Goal: Task Accomplishment & Management: Complete application form

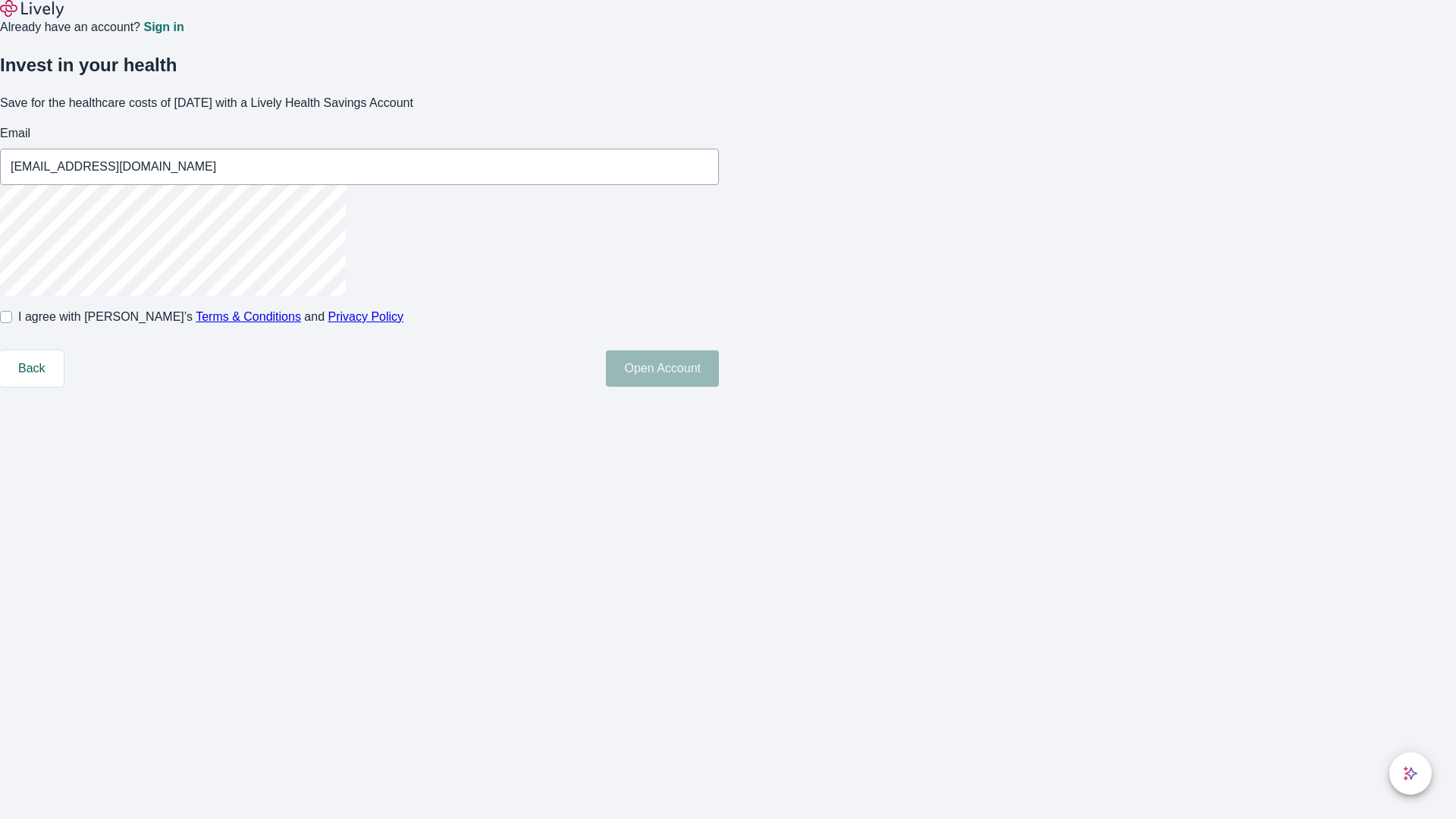
click at [12, 324] on input "I agree with Lively’s Terms & Conditions and Privacy Policy" at bounding box center [6, 317] width 12 height 12
checkbox input "true"
click at [719, 387] on button "Open Account" at bounding box center [662, 368] width 113 height 37
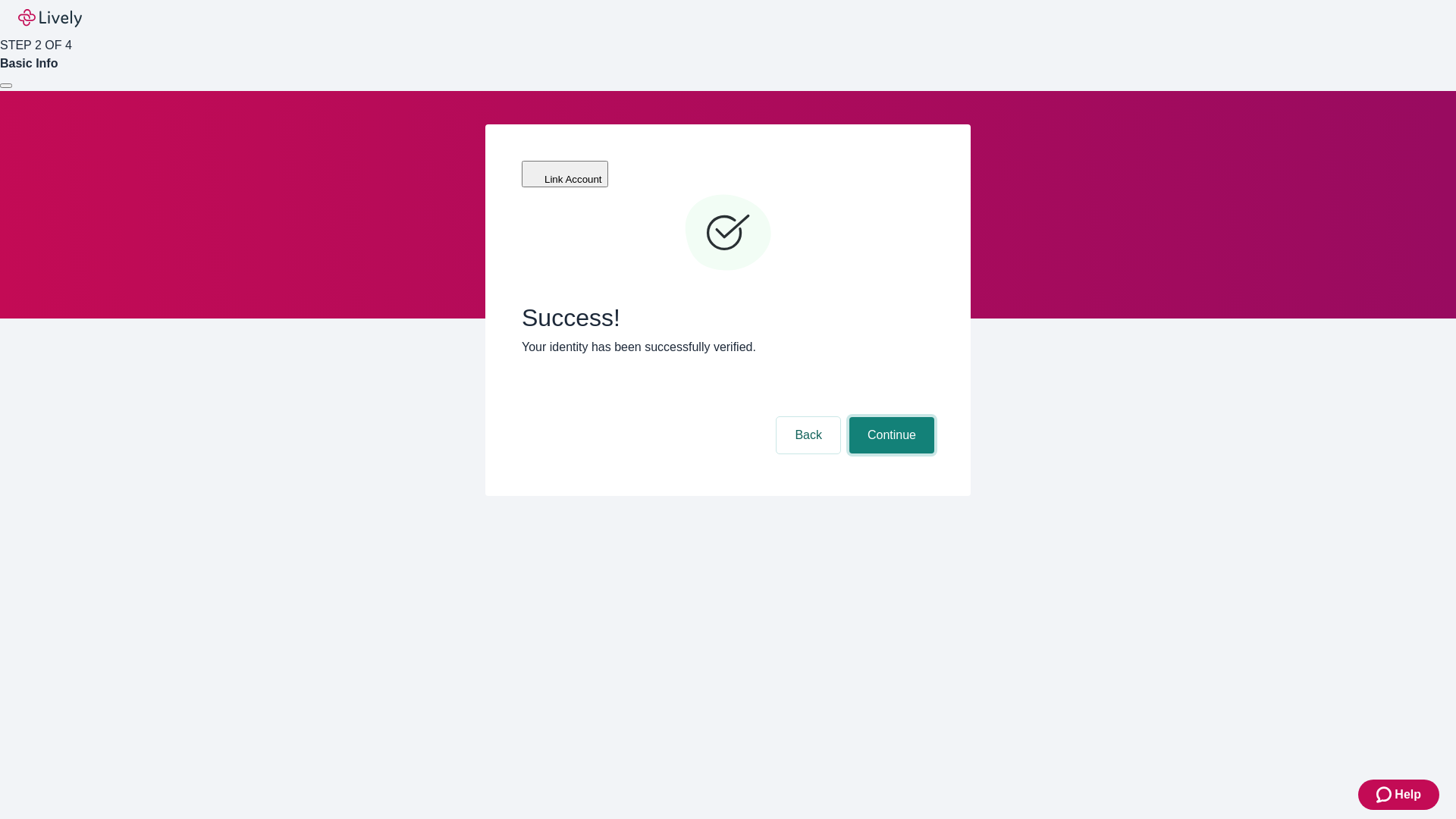
click at [889, 417] on button "Continue" at bounding box center [891, 435] width 85 height 37
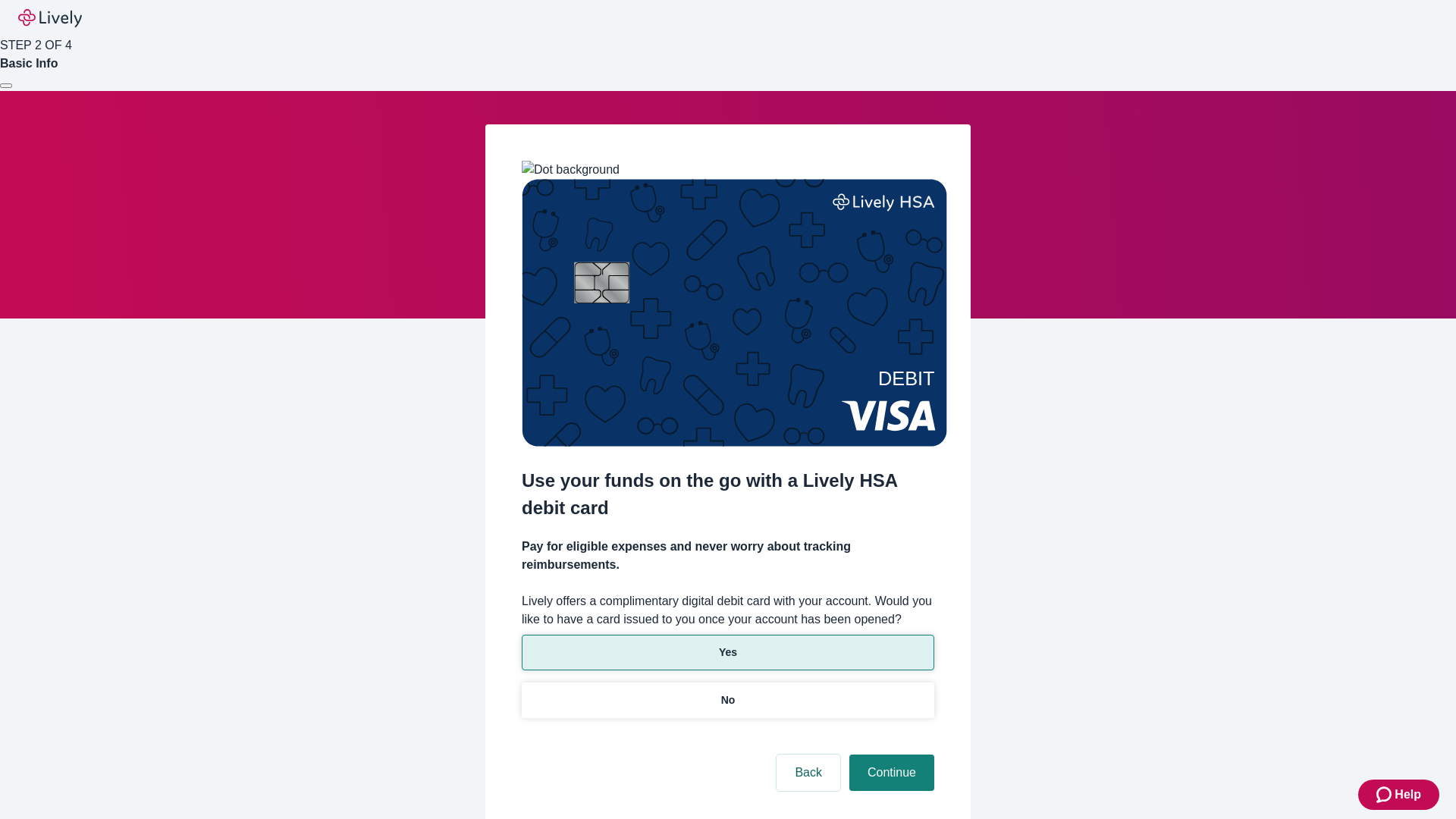
click at [727, 645] on p "Yes" at bounding box center [728, 653] width 18 height 16
click at [889, 755] on button "Continue" at bounding box center [891, 773] width 85 height 37
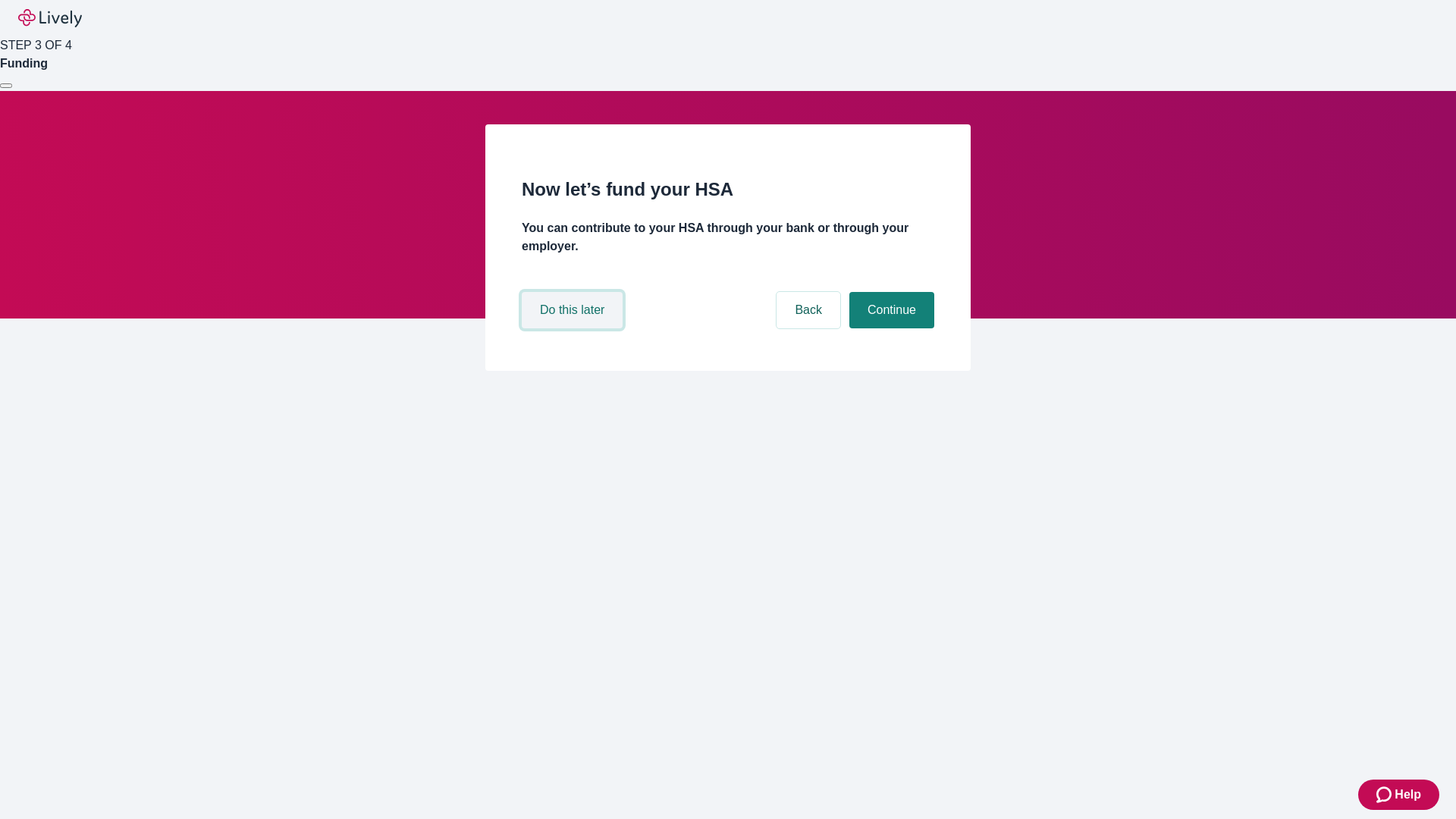
click at [574, 329] on button "Do this later" at bounding box center [572, 310] width 101 height 37
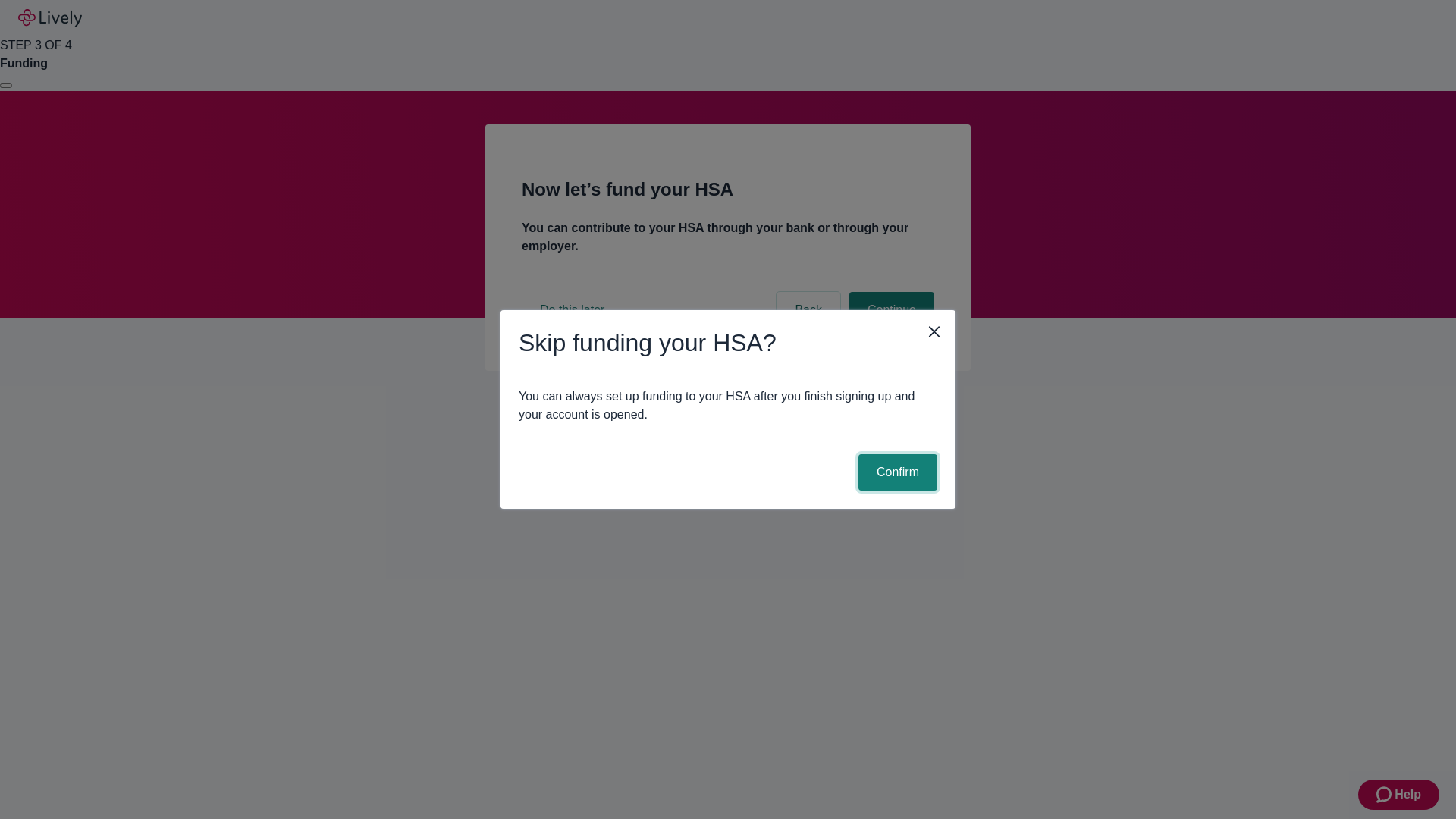
click at [896, 472] on button "Confirm" at bounding box center [898, 472] width 79 height 37
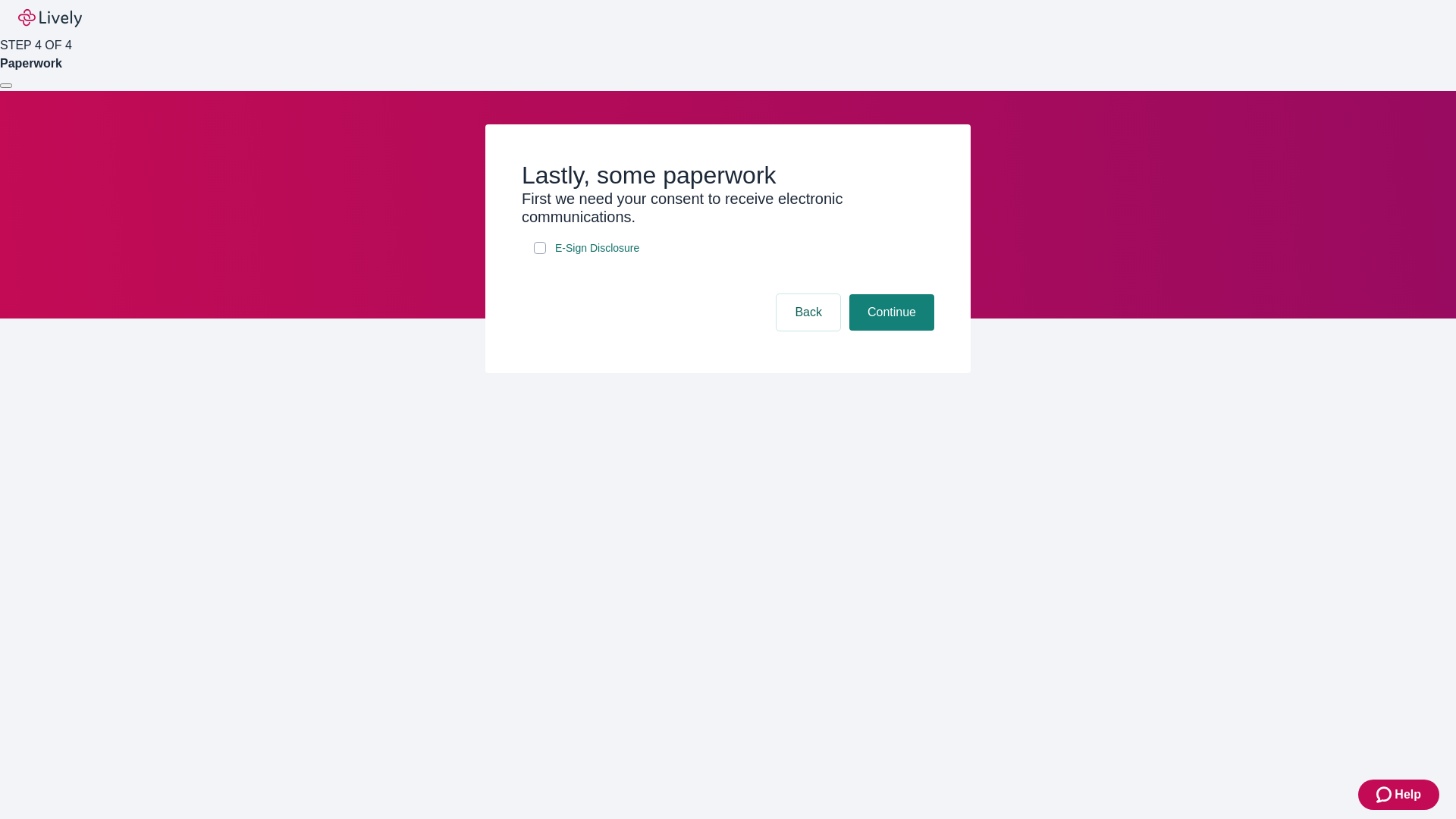
click at [540, 254] on input "E-Sign Disclosure" at bounding box center [540, 249] width 12 height 12
checkbox input "true"
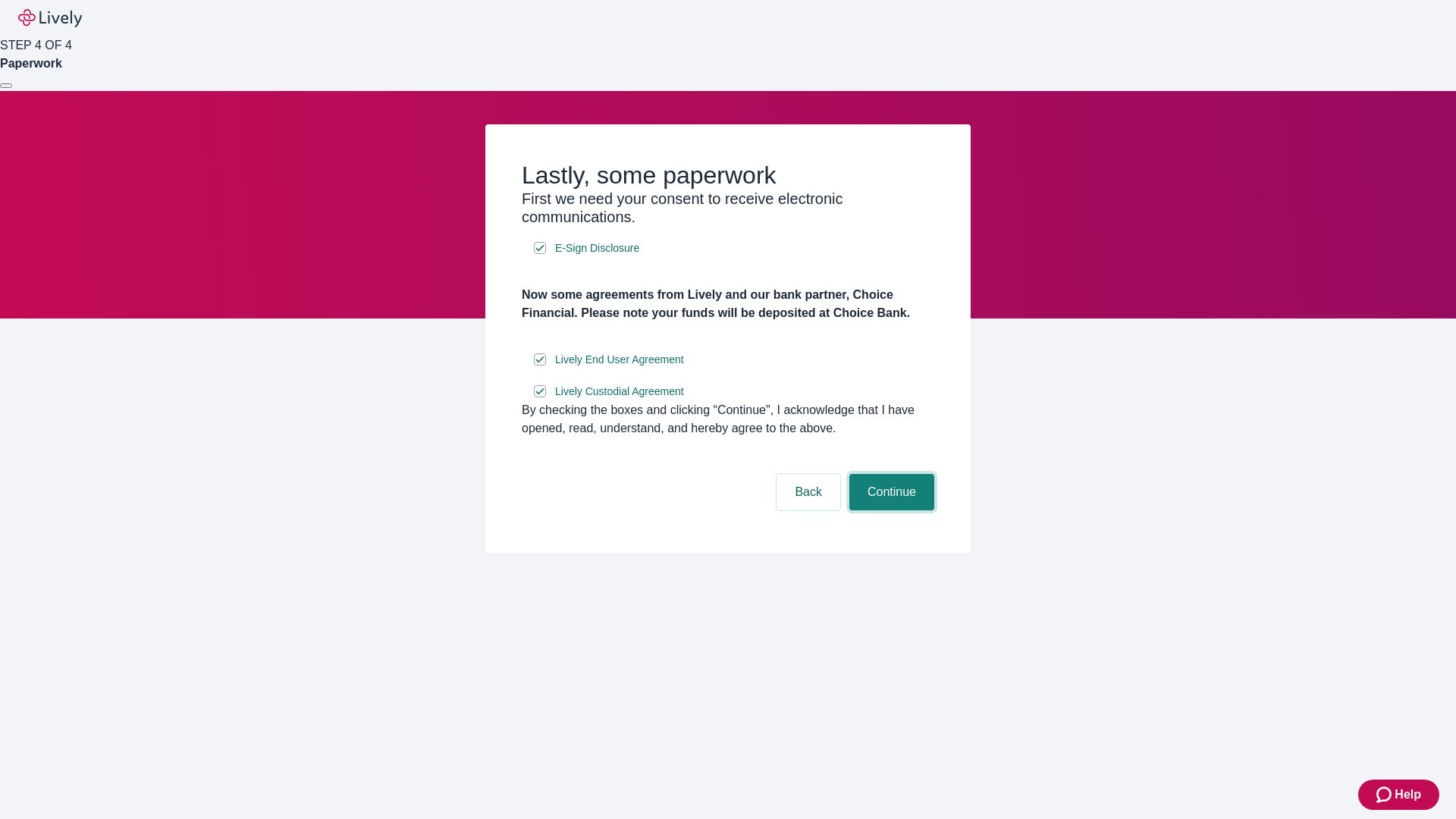
click at [889, 511] on button "Continue" at bounding box center [891, 492] width 85 height 37
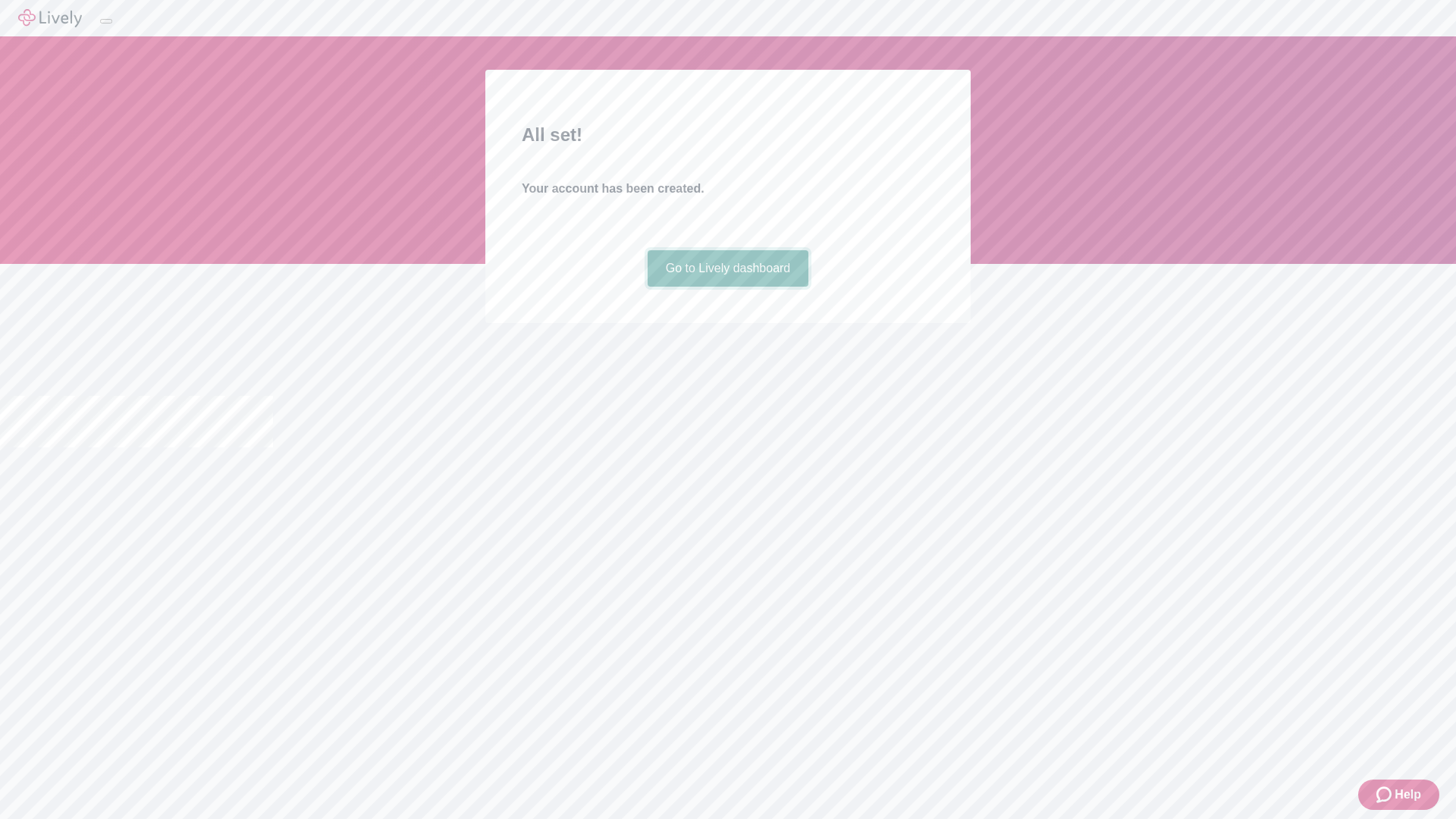
click at [727, 287] on link "Go to Lively dashboard" at bounding box center [728, 268] width 161 height 37
